Goal: Transaction & Acquisition: Purchase product/service

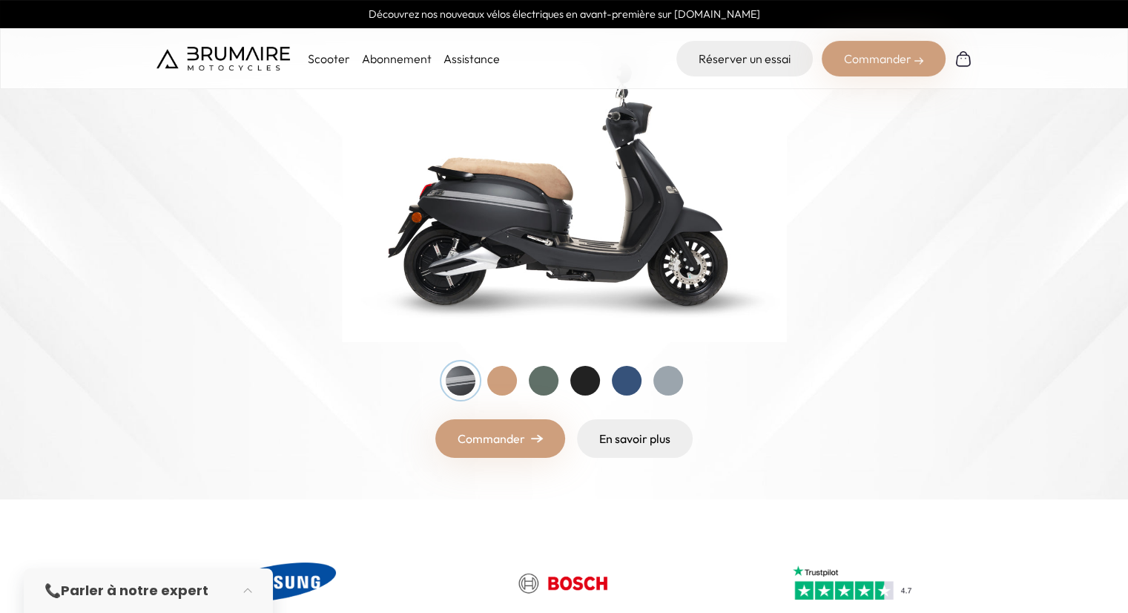
scroll to position [222, 0]
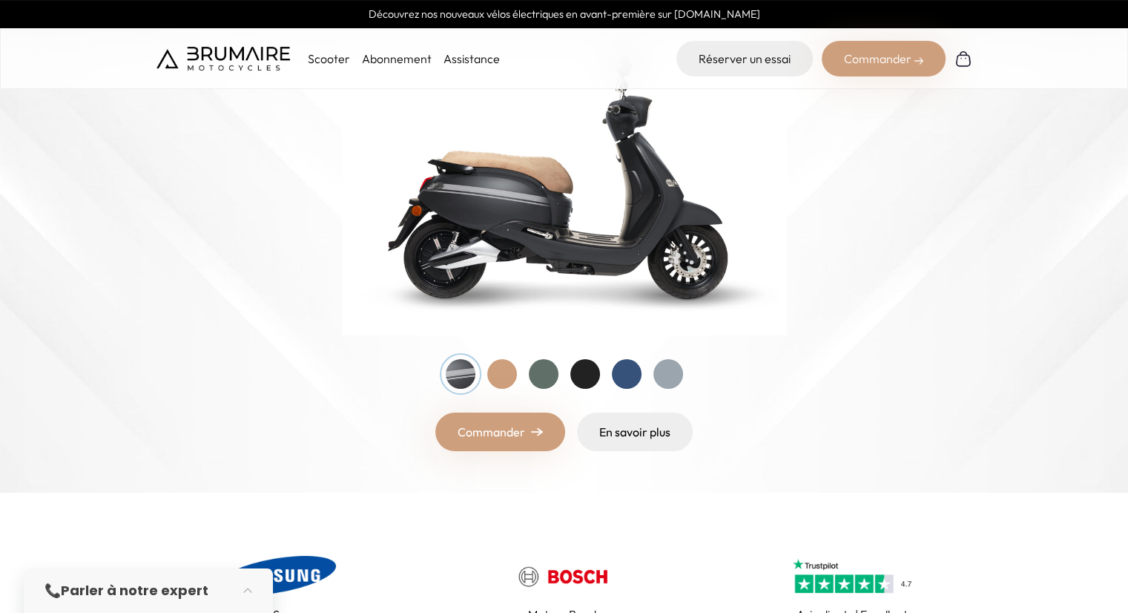
click at [588, 375] on div at bounding box center [585, 374] width 30 height 30
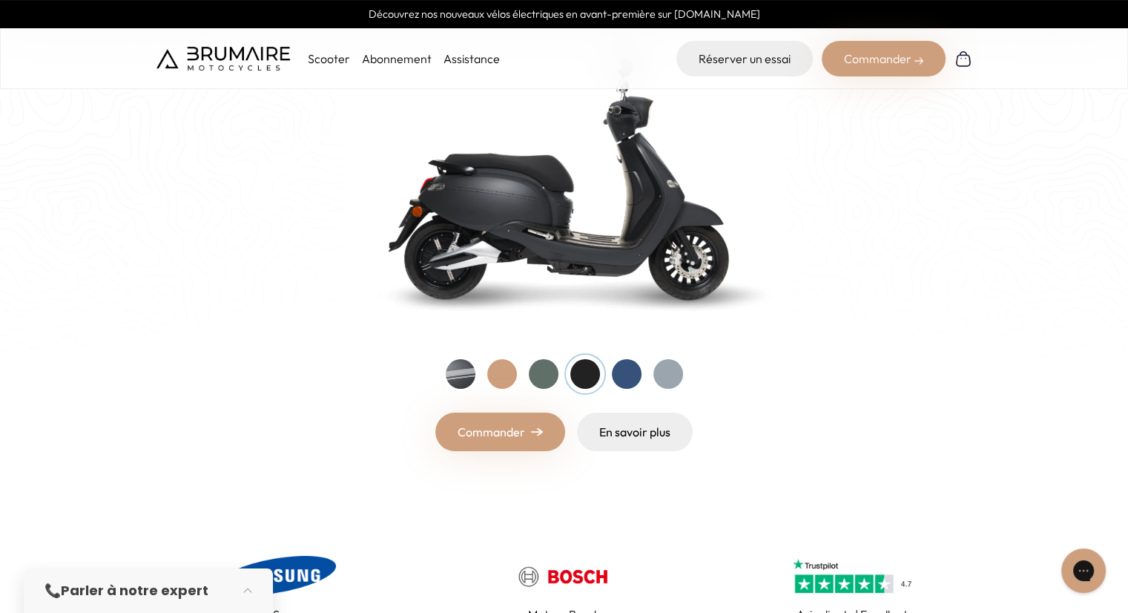
scroll to position [0, 0]
click at [546, 372] on div at bounding box center [544, 374] width 30 height 30
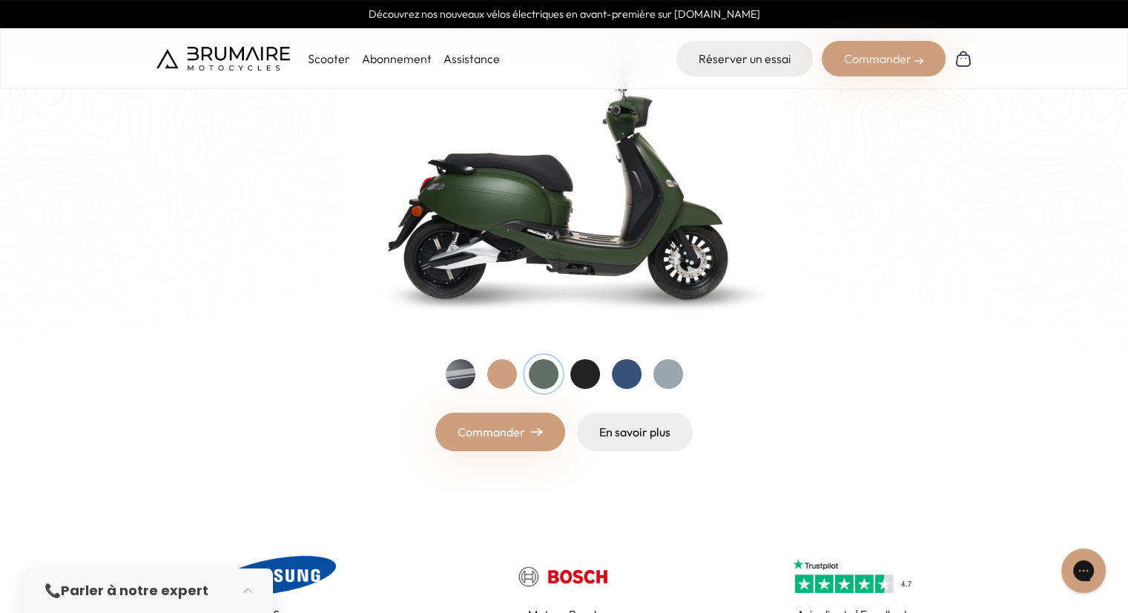
click at [666, 371] on div at bounding box center [668, 374] width 30 height 30
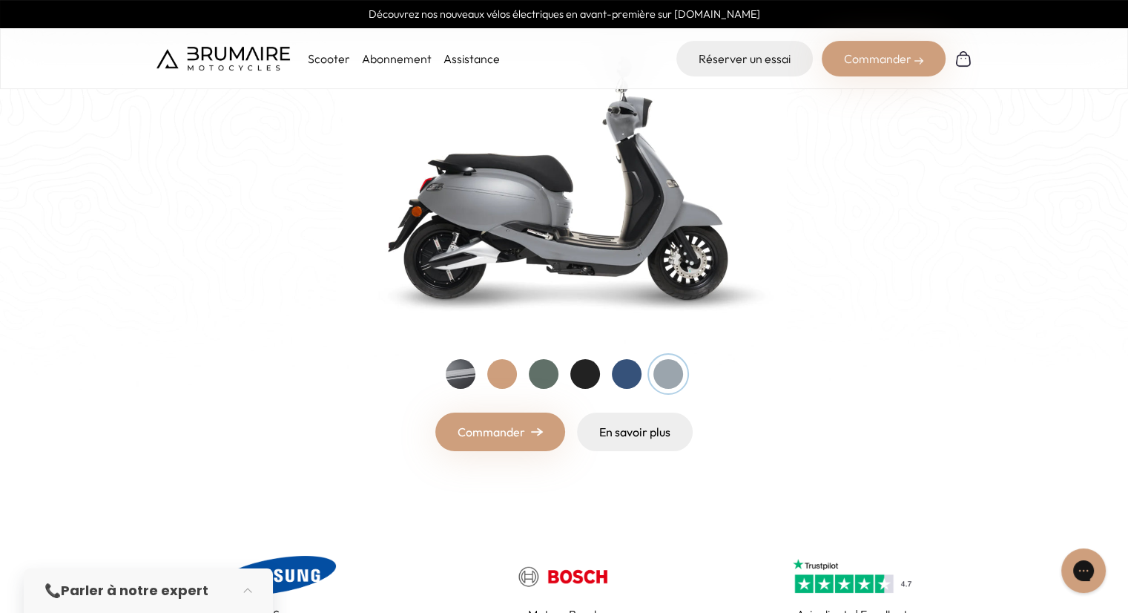
click at [584, 372] on div at bounding box center [585, 374] width 30 height 30
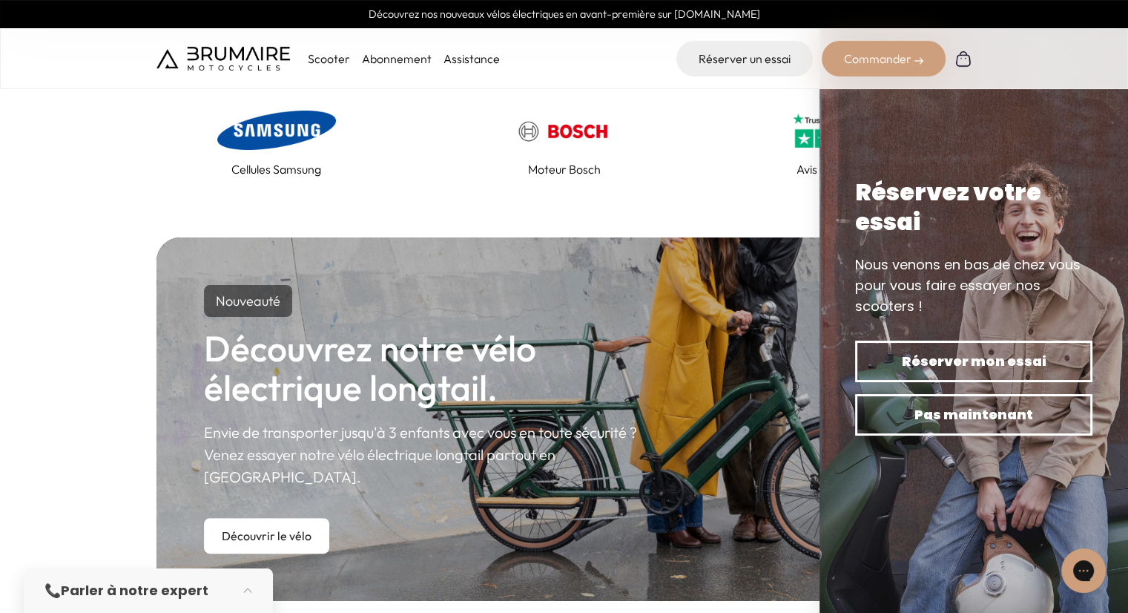
scroll to position [445, 0]
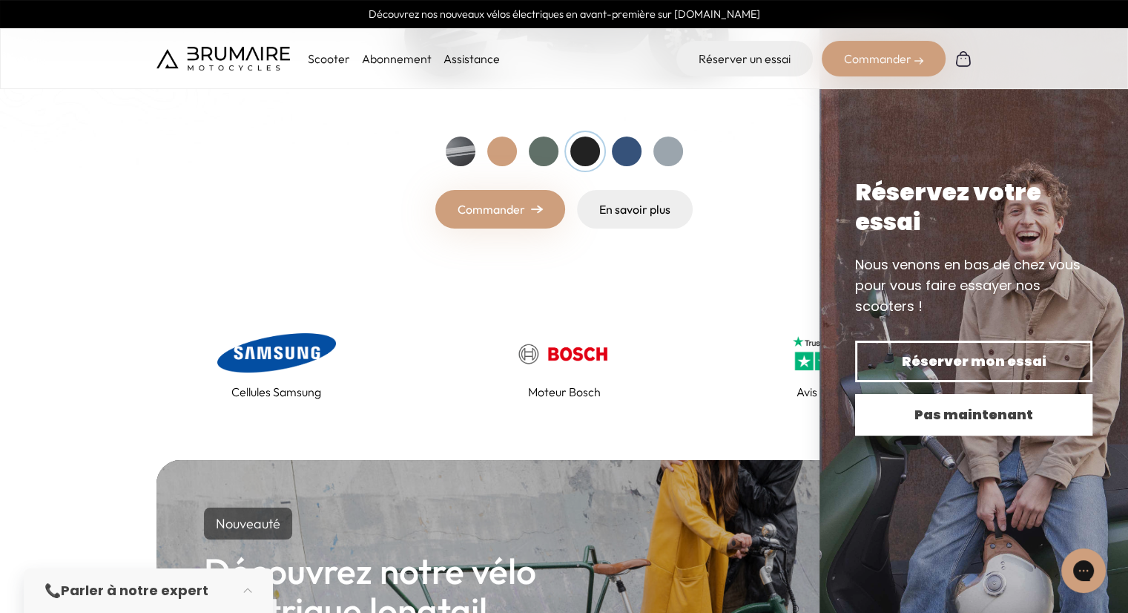
click at [989, 423] on span "Pas maintenant" at bounding box center [973, 414] width 185 height 21
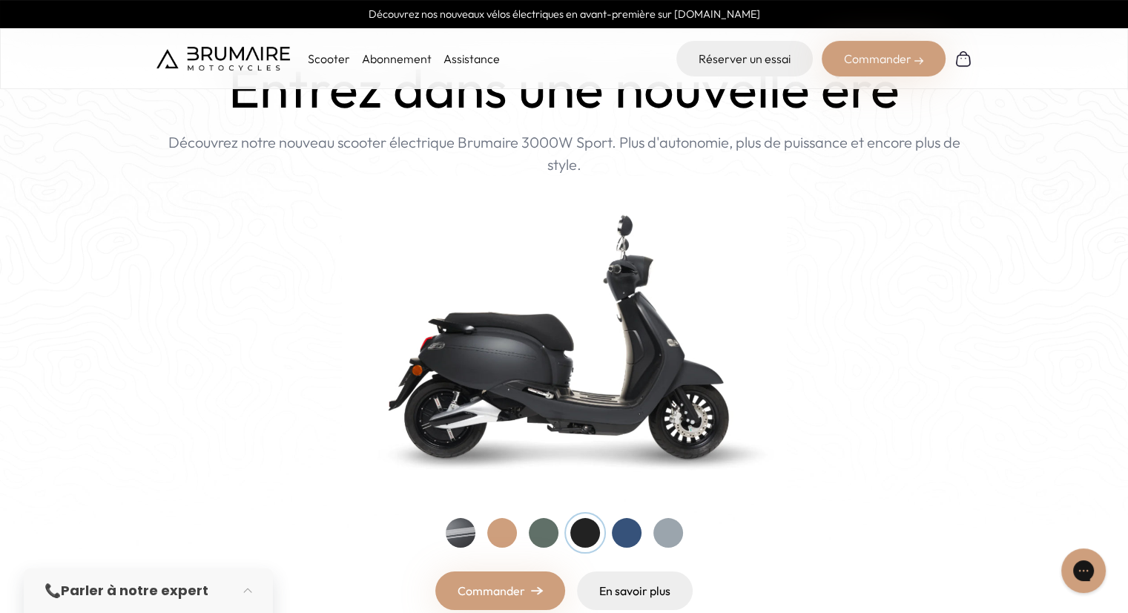
scroll to position [0, 0]
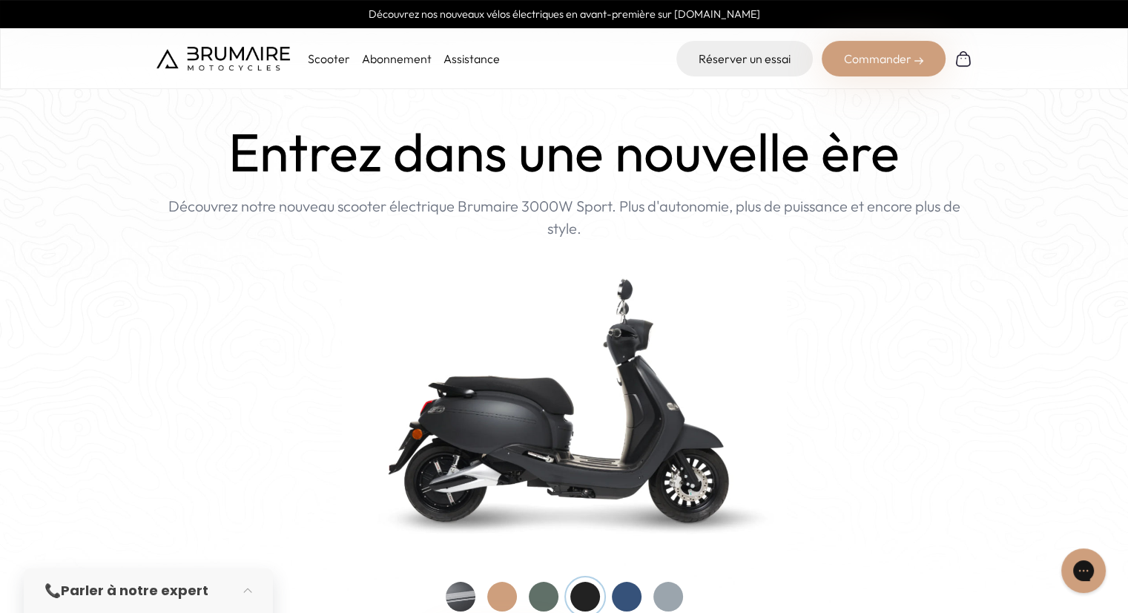
click at [893, 59] on div "Commander" at bounding box center [884, 59] width 124 height 36
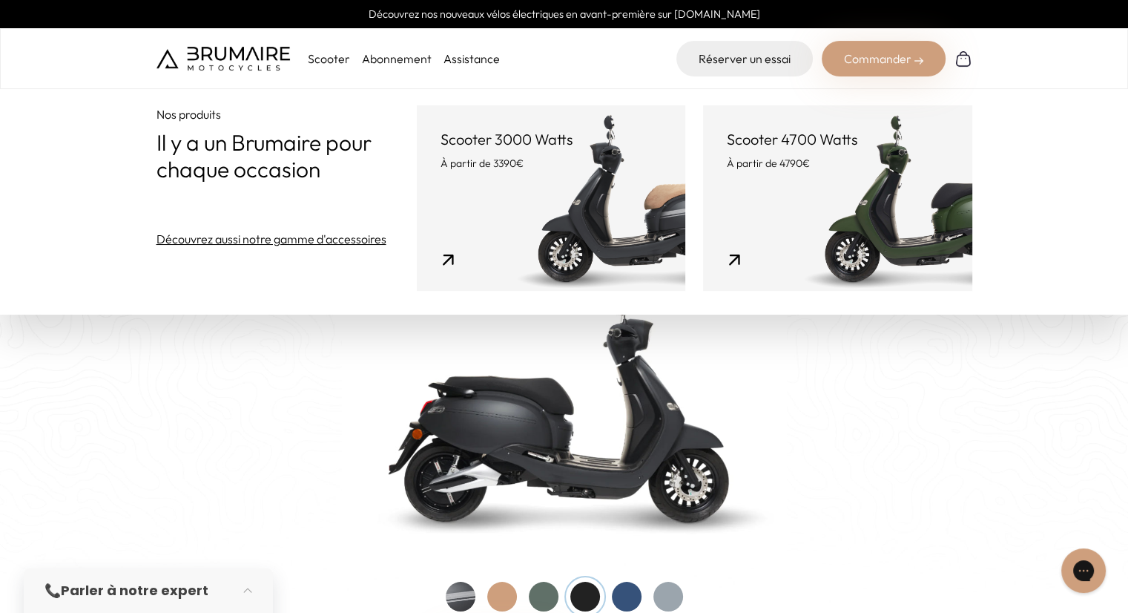
click at [509, 201] on link "Scooter 3000 Watts À partir de 3390€" at bounding box center [551, 197] width 268 height 185
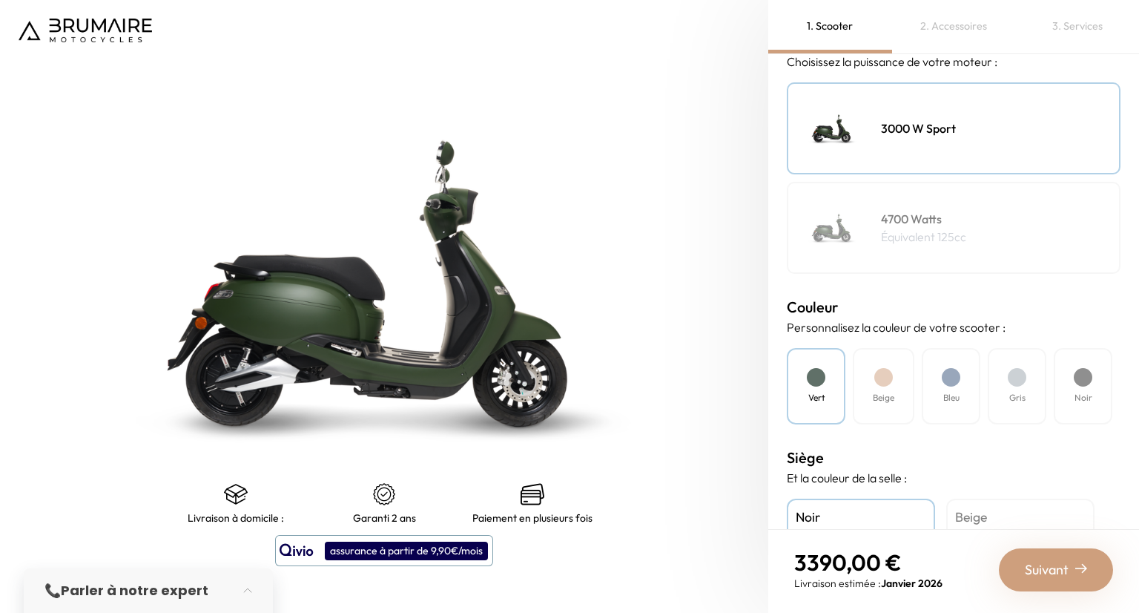
scroll to position [297, 0]
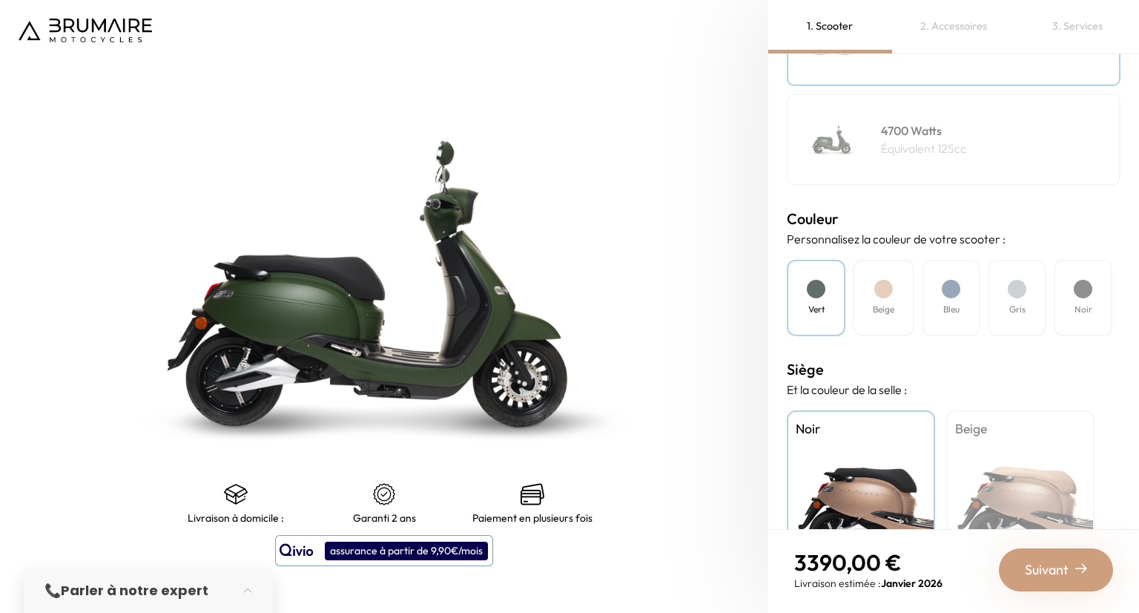
click at [1084, 304] on h4 "Noir" at bounding box center [1084, 309] width 18 height 13
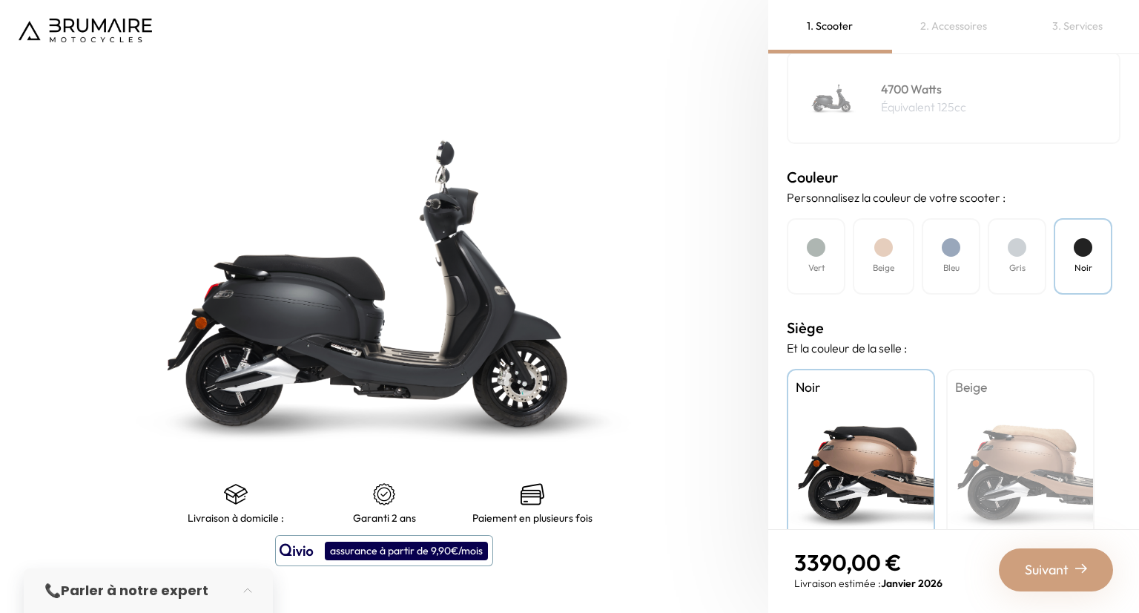
scroll to position [379, 0]
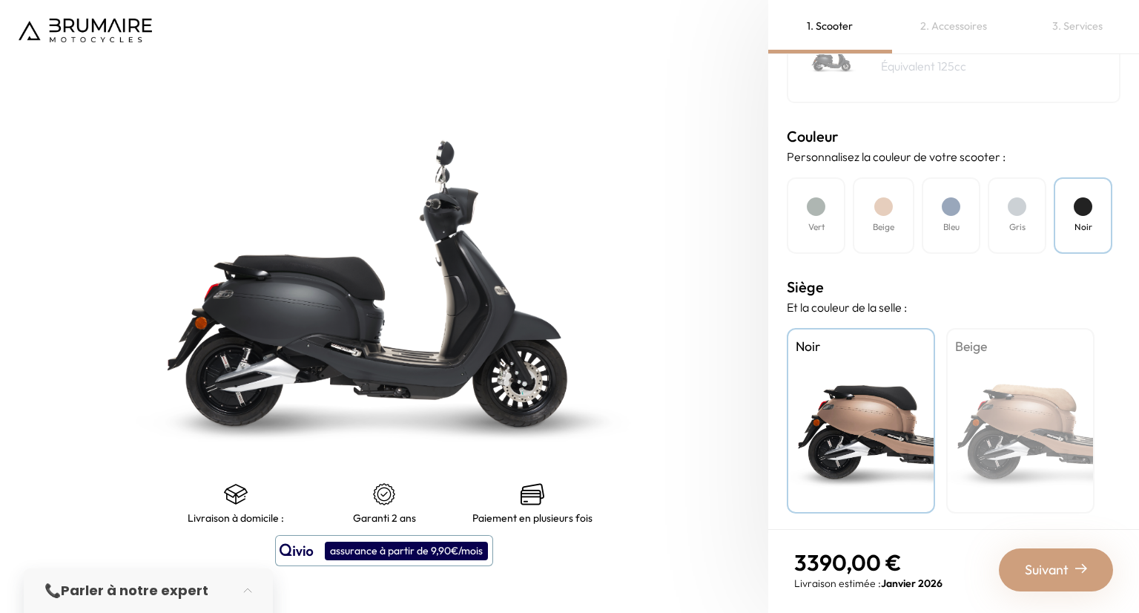
click at [1062, 570] on span "Suivant" at bounding box center [1047, 569] width 44 height 21
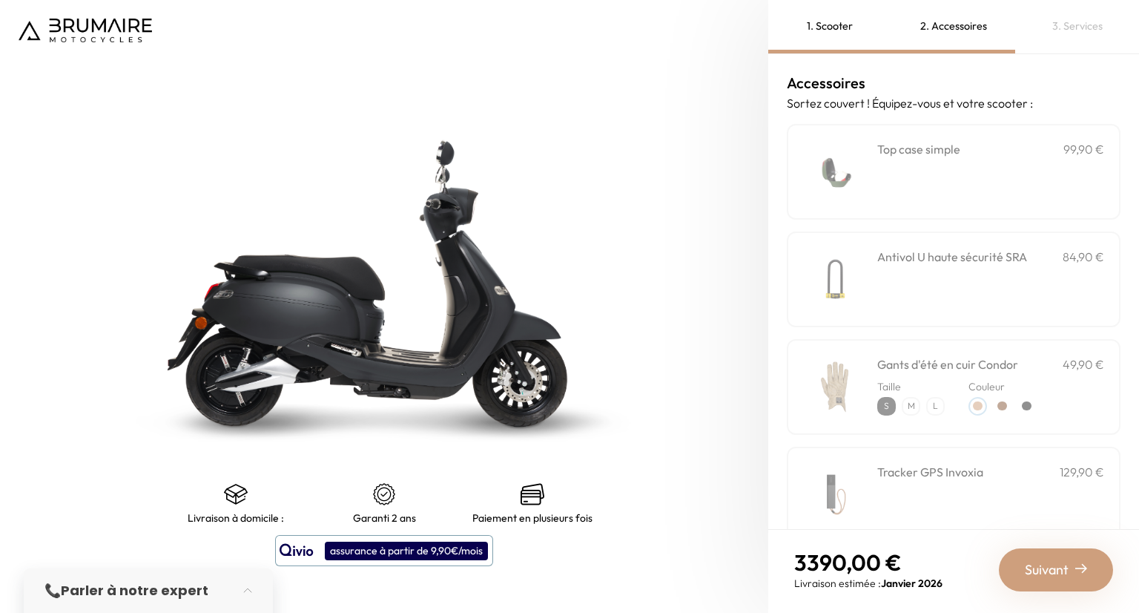
scroll to position [0, 0]
click at [910, 177] on div "**********" at bounding box center [990, 172] width 227 height 63
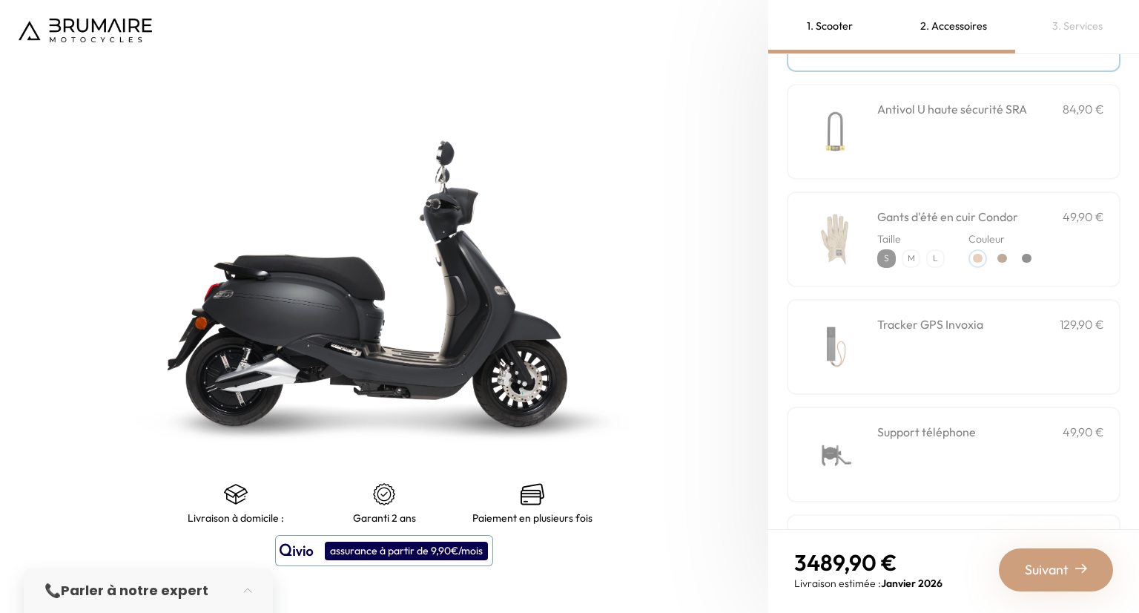
scroll to position [297, 0]
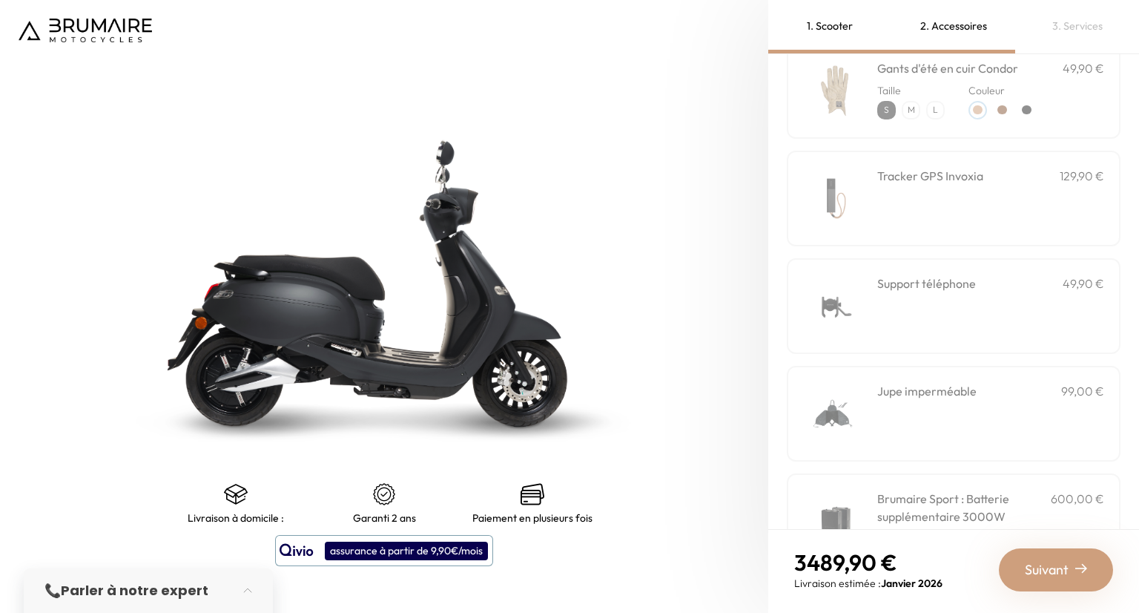
click at [908, 298] on div "Support téléphone 49,90 €" at bounding box center [990, 305] width 227 height 63
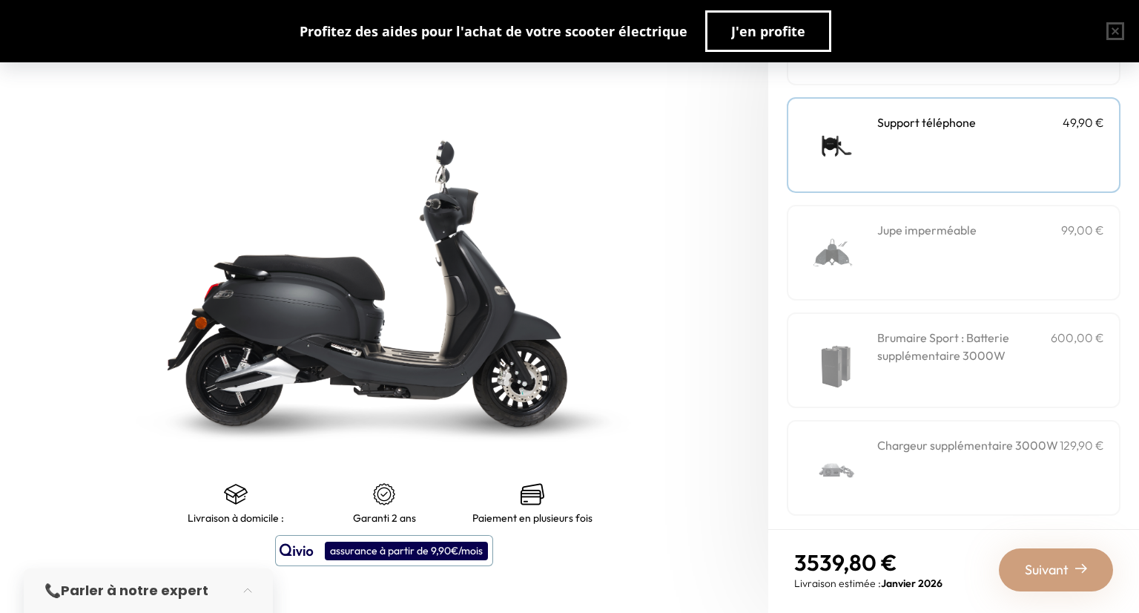
scroll to position [458, 0]
click at [934, 355] on h3 "Brumaire Sport : Batterie supplémentaire 3000W" at bounding box center [964, 346] width 174 height 36
click at [917, 343] on h3 "Brumaire Sport : Batterie supplémentaire 3000W" at bounding box center [964, 346] width 174 height 36
click at [905, 359] on div "Brumaire Sport : Batterie supplémentaire 3000W 600,00 €" at bounding box center [990, 359] width 227 height 63
click at [896, 356] on h3 "Brumaire Sport : Batterie supplémentaire 3000W" at bounding box center [964, 346] width 174 height 36
